Goal: Transaction & Acquisition: Purchase product/service

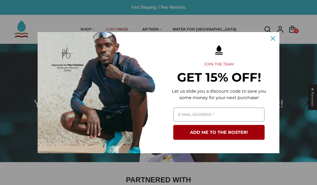
click at [276, 38] on div "Close" at bounding box center [273, 38] width 9 height 9
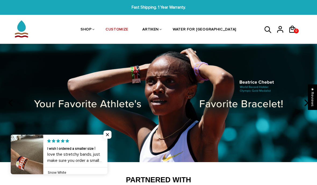
click at [105, 132] on span "Close popup widget" at bounding box center [107, 134] width 8 height 8
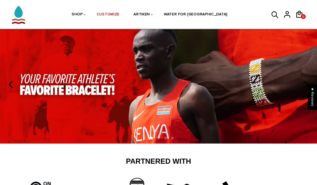
scroll to position [16, 0]
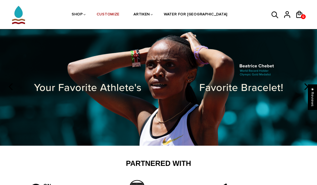
click at [118, 80] on img at bounding box center [158, 87] width 317 height 118
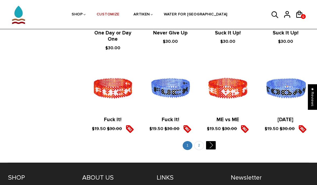
scroll to position [573, 0]
click at [213, 142] on link "" at bounding box center [211, 145] width 10 height 8
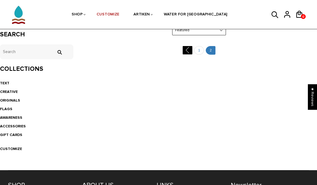
scroll to position [92, 0]
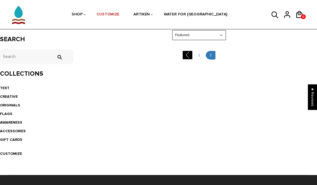
click at [6, 87] on link "TEXT" at bounding box center [4, 87] width 9 height 5
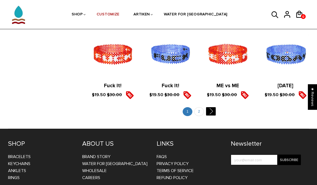
scroll to position [606, 0]
click at [200, 107] on link "2" at bounding box center [199, 111] width 10 height 9
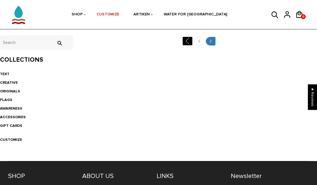
scroll to position [107, 0]
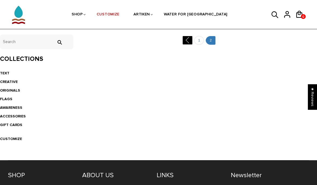
click at [6, 80] on link "CREATIVE" at bounding box center [9, 82] width 18 height 5
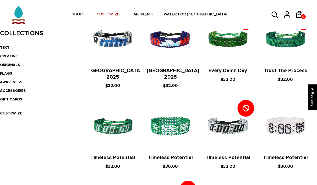
scroll to position [130, 0]
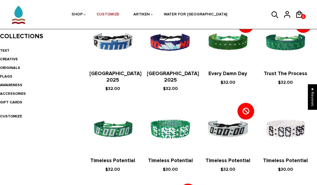
click at [6, 66] on link "ORIGINALS" at bounding box center [10, 68] width 20 height 5
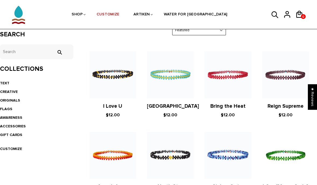
scroll to position [112, 0]
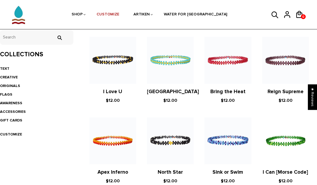
click at [6, 92] on link "FLAGS" at bounding box center [6, 94] width 12 height 5
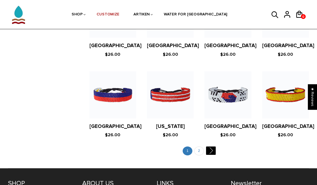
scroll to position [981, 0]
click at [211, 146] on link "" at bounding box center [211, 150] width 10 height 8
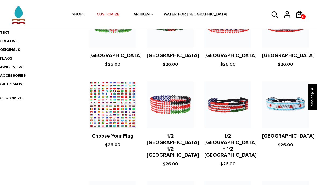
scroll to position [148, 0]
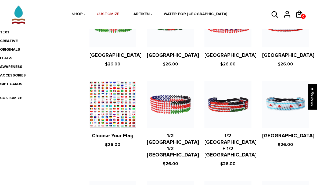
click at [105, 111] on figure at bounding box center [113, 104] width 47 height 47
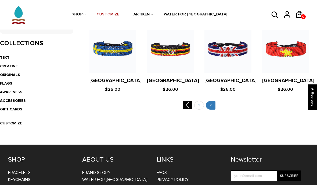
scroll to position [125, 0]
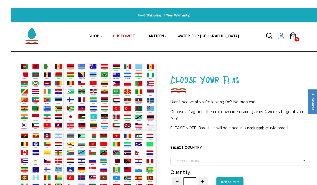
scroll to position [5, 0]
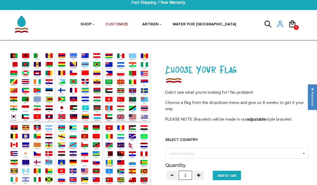
click at [27, 86] on img at bounding box center [80, 123] width 144 height 144
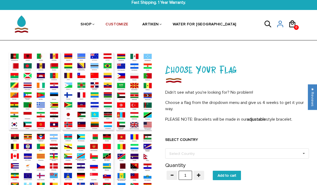
click at [27, 88] on div at bounding box center [80, 123] width 144 height 144
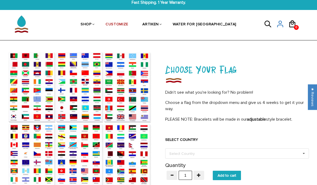
click at [23, 77] on img at bounding box center [80, 123] width 144 height 144
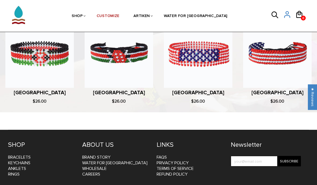
scroll to position [320, 0]
